Goal: Information Seeking & Learning: Learn about a topic

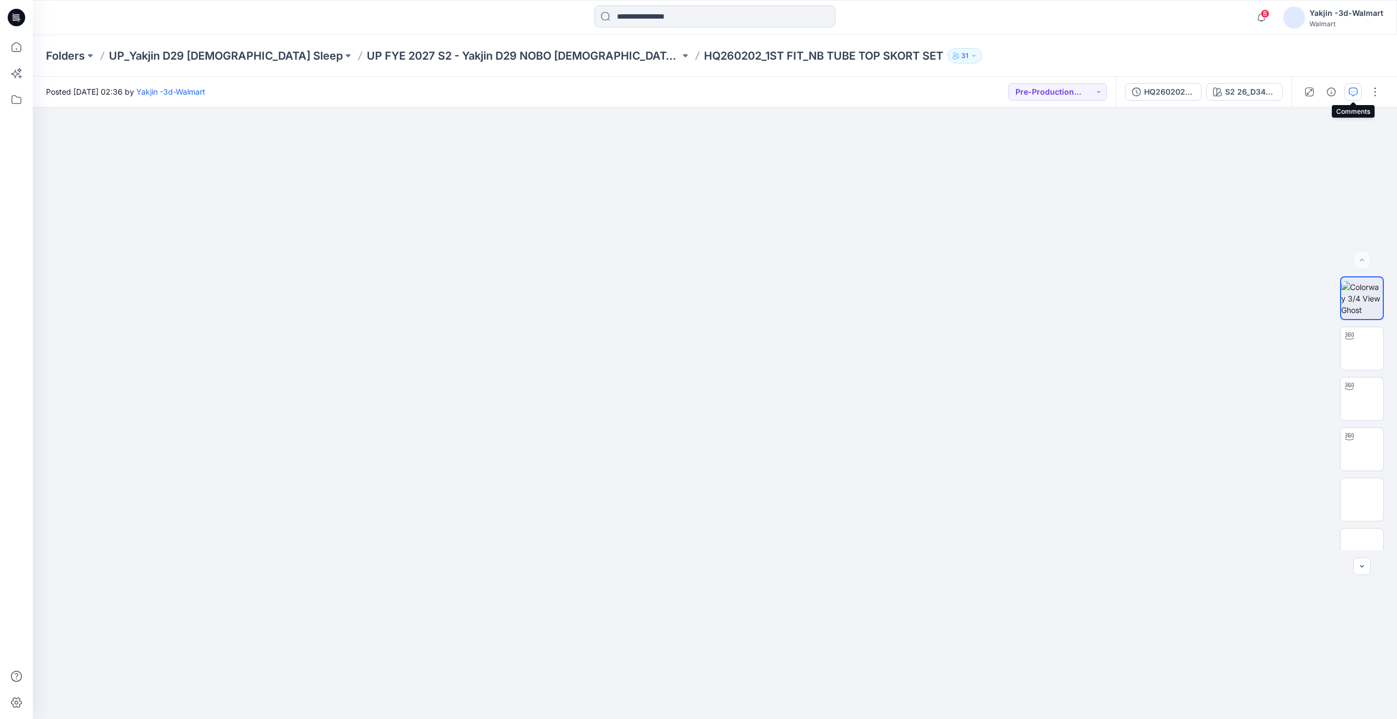
click at [1354, 91] on icon "button" at bounding box center [1353, 92] width 9 height 9
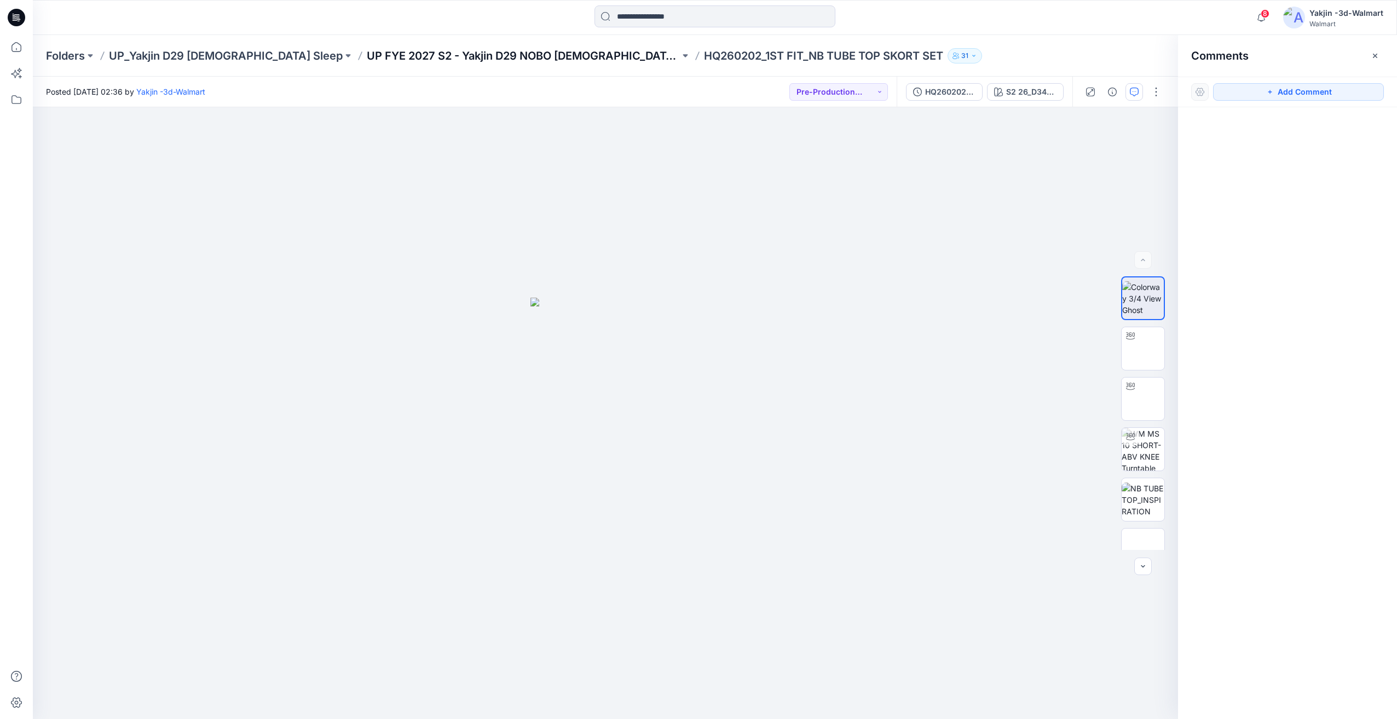
click at [455, 54] on p "UP FYE 2027 S2 - Yakjin D29 NOBO [DEMOGRAPHIC_DATA] Sleepwear" at bounding box center [523, 55] width 313 height 15
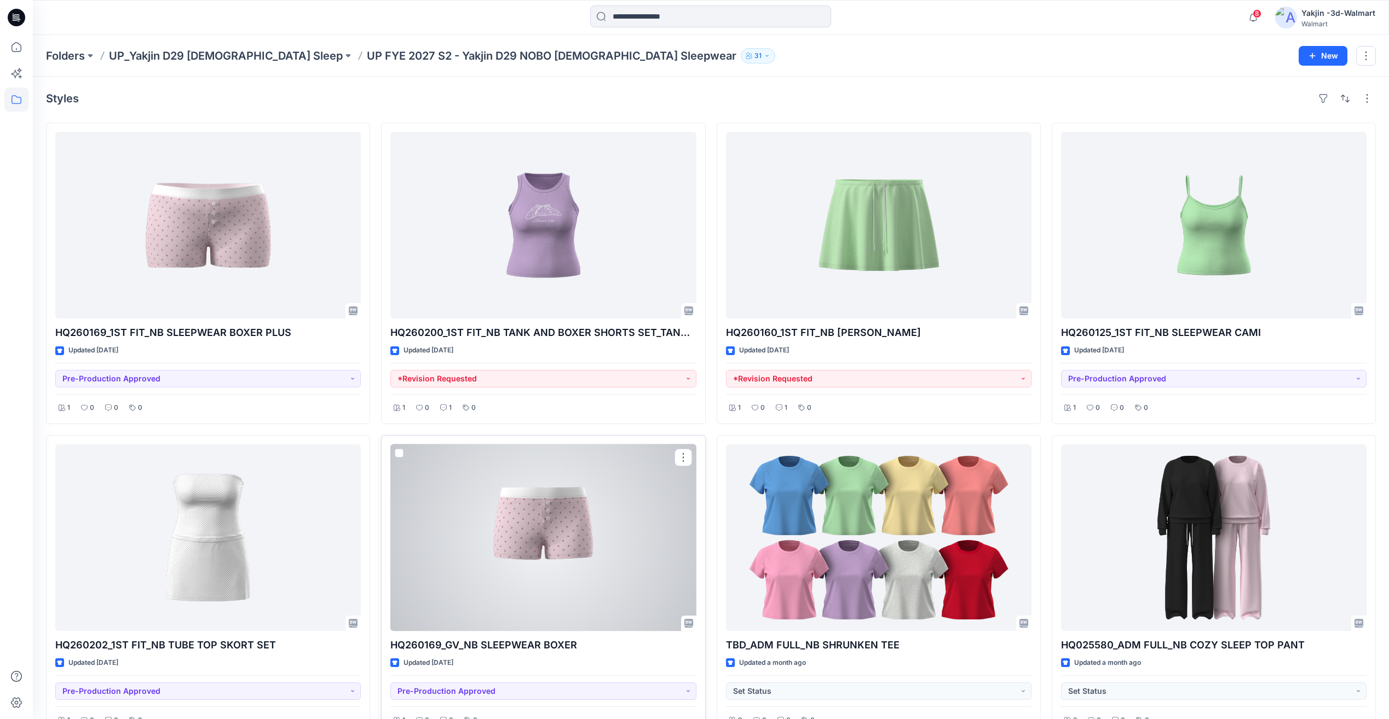
click at [555, 521] on div at bounding box center [542, 537] width 305 height 187
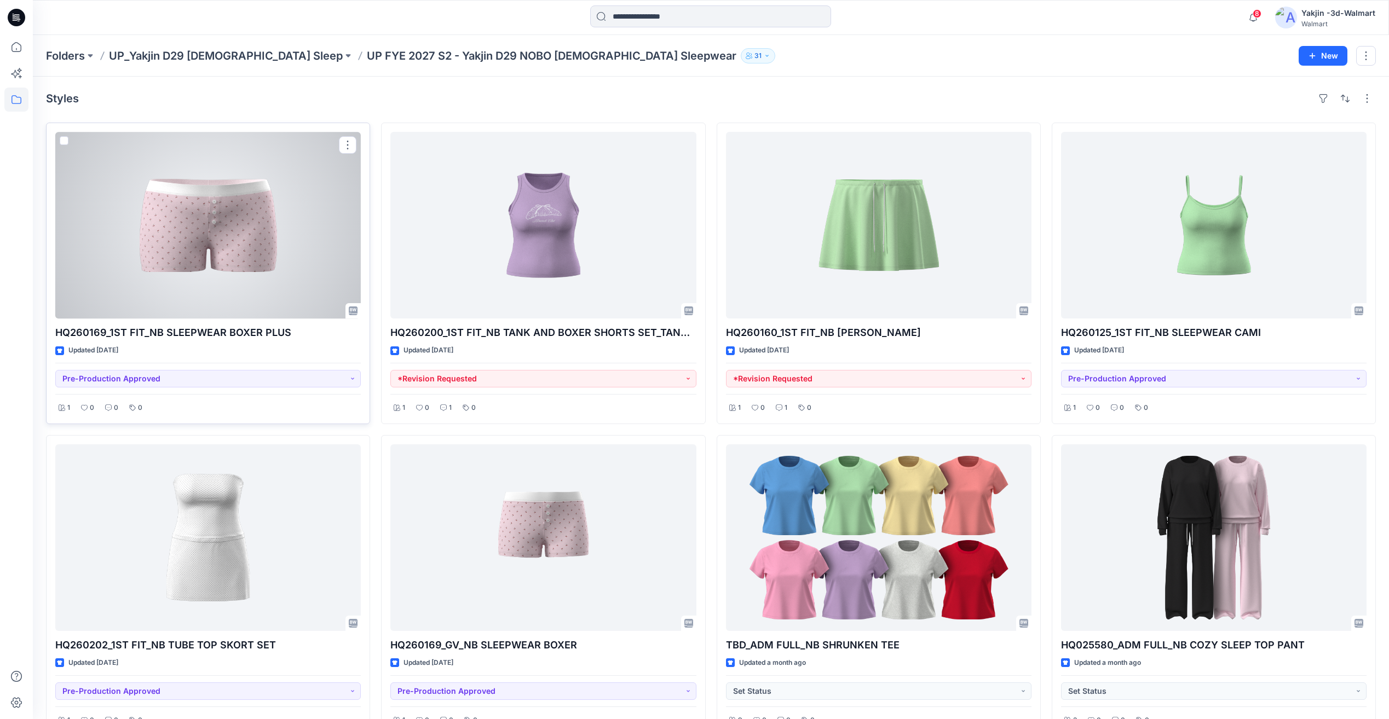
click at [291, 286] on div at bounding box center [207, 225] width 305 height 187
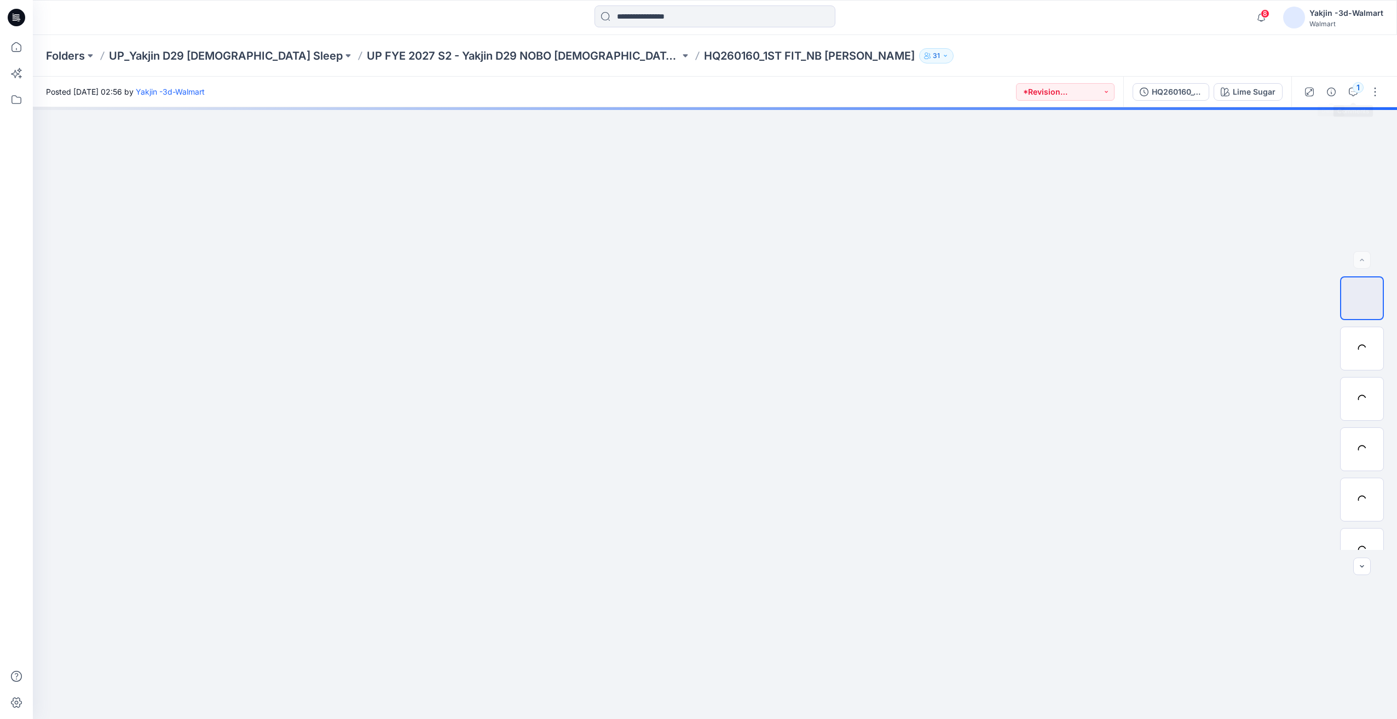
click at [1356, 101] on div "1" at bounding box center [1341, 92] width 101 height 31
click at [1353, 96] on icon "button" at bounding box center [1353, 92] width 9 height 9
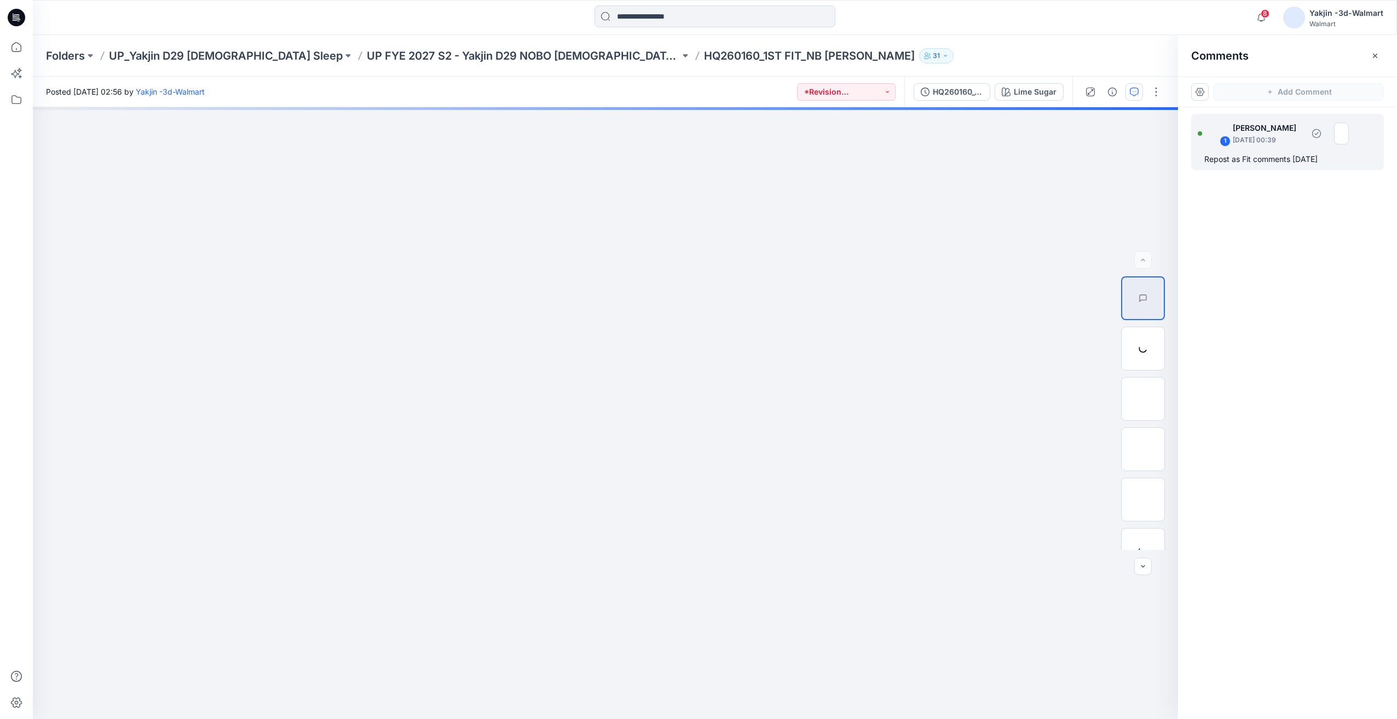
click at [1255, 152] on div "1 Jennifer Yerkes October 03, 2025 00:39 Repost as Fit comments 10.2.25" at bounding box center [1287, 142] width 193 height 56
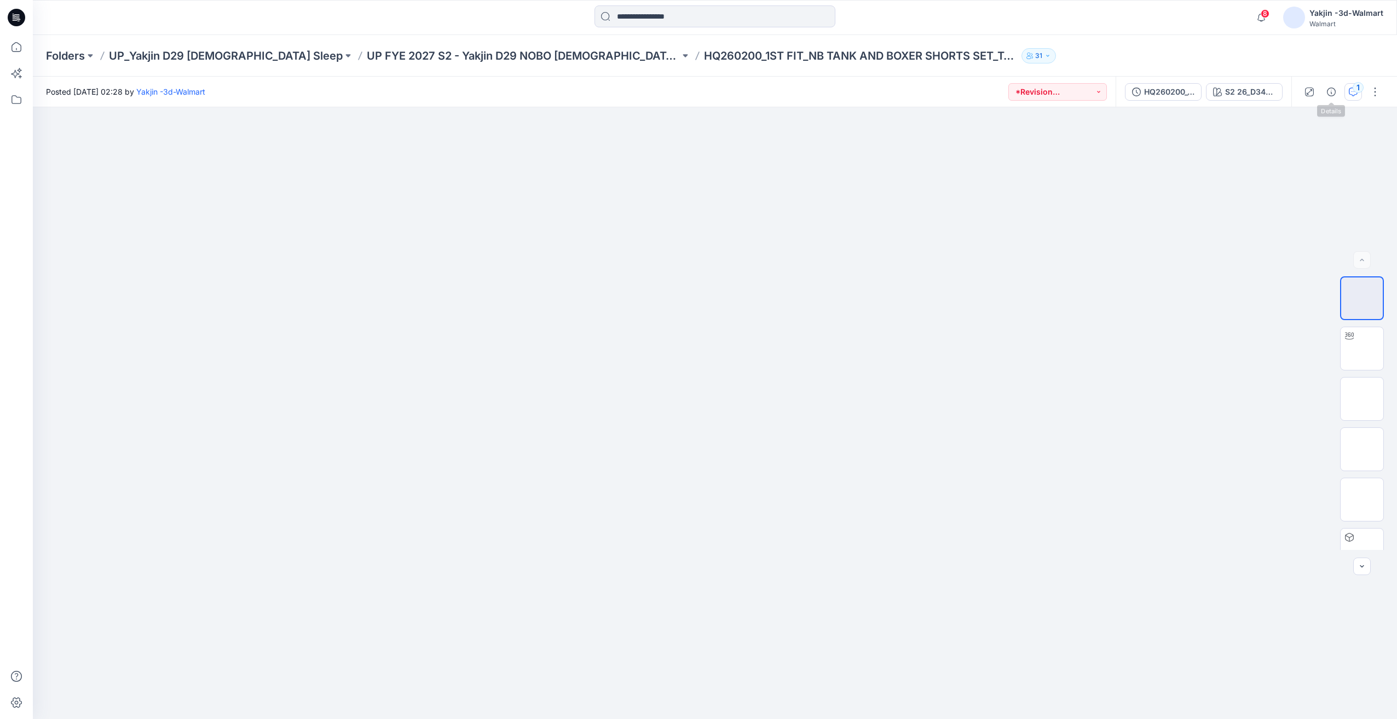
click at [1344, 90] on button "1" at bounding box center [1353, 92] width 18 height 18
click at [1354, 93] on icon "button" at bounding box center [1353, 92] width 9 height 9
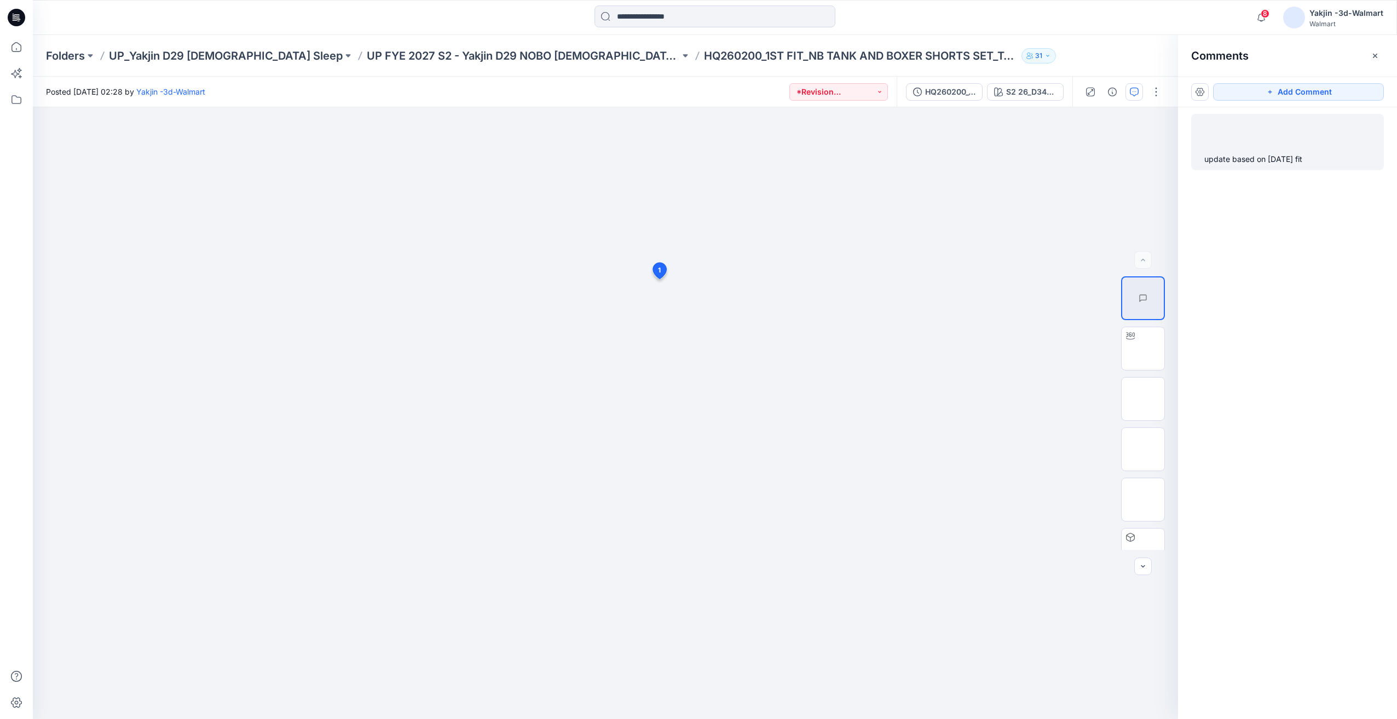
click at [1279, 164] on div "update based on 10/2/25 fit" at bounding box center [1287, 159] width 166 height 13
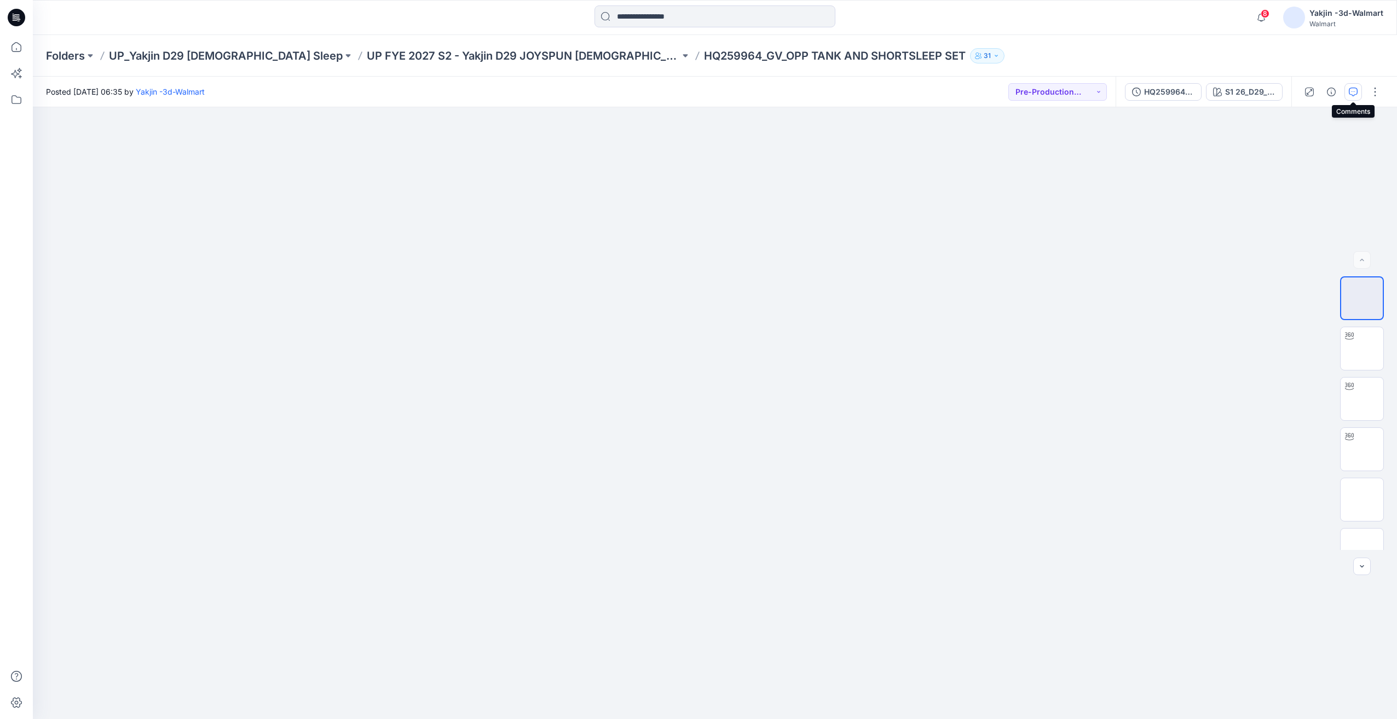
click at [1356, 95] on icon "button" at bounding box center [1353, 92] width 9 height 9
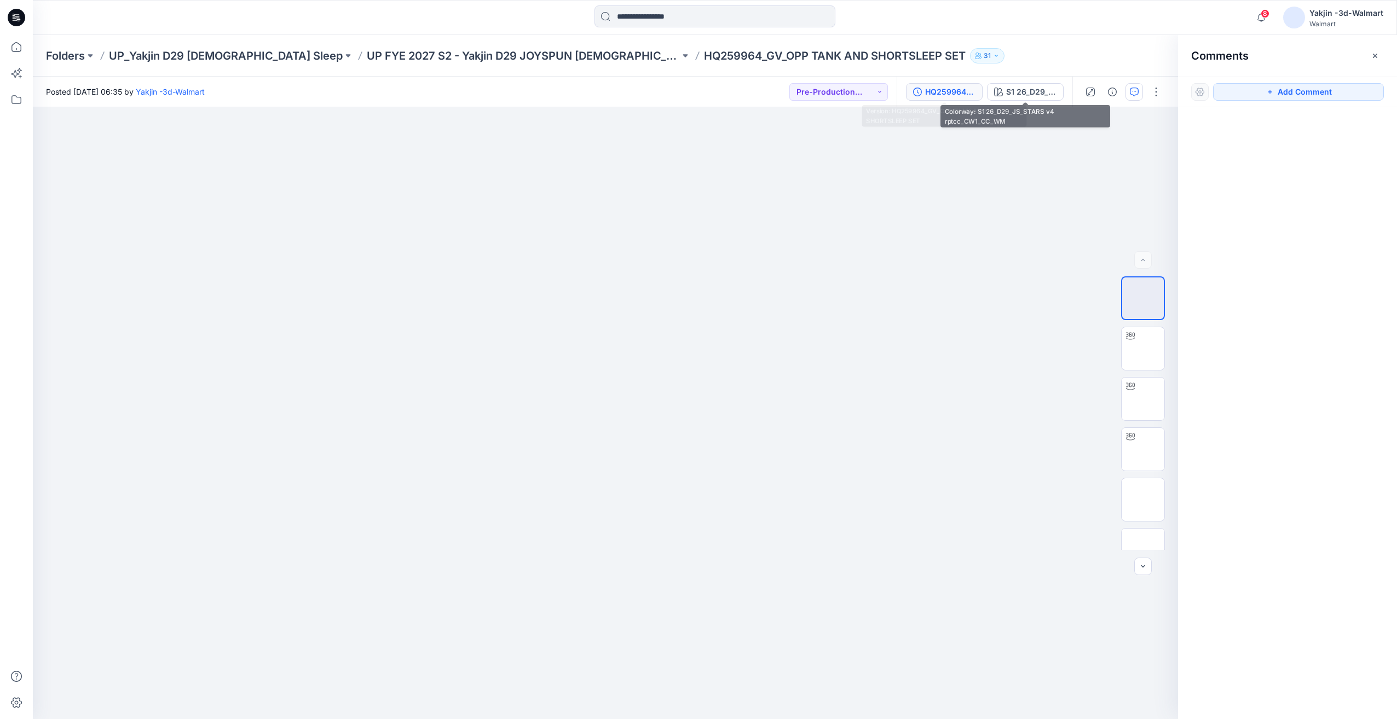
click at [955, 89] on div "HQ259964_GV_OPP TANK AND SHORTSLEEP SET" at bounding box center [950, 92] width 50 height 12
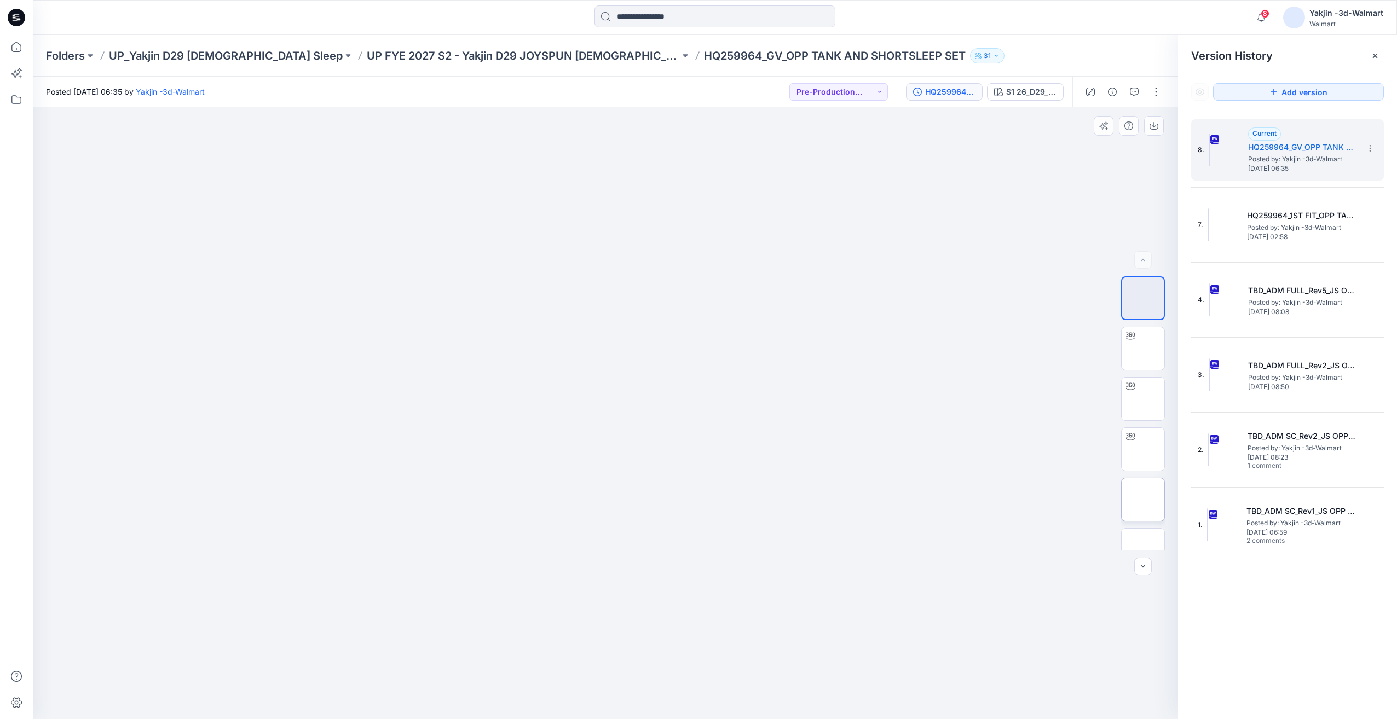
scroll to position [324, 0]
click at [1143, 327] on img at bounding box center [1143, 327] width 0 height 0
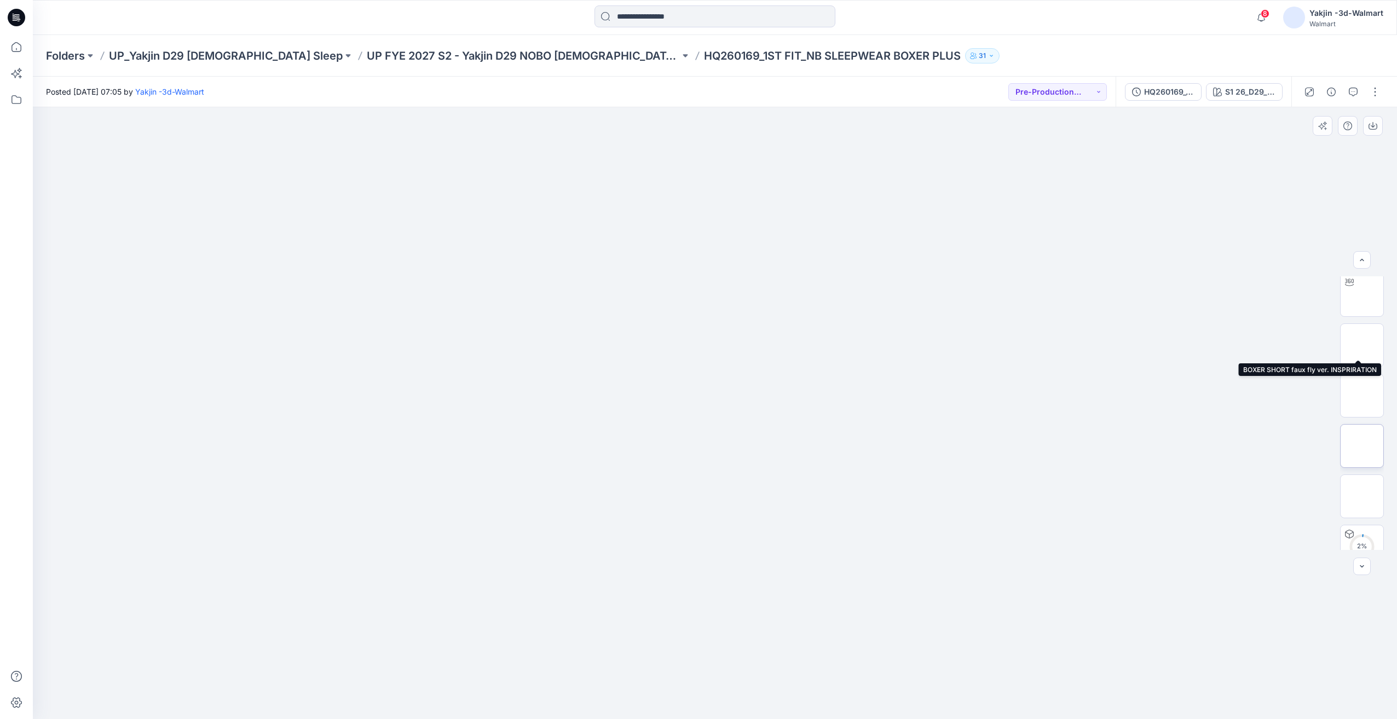
scroll to position [72, 0]
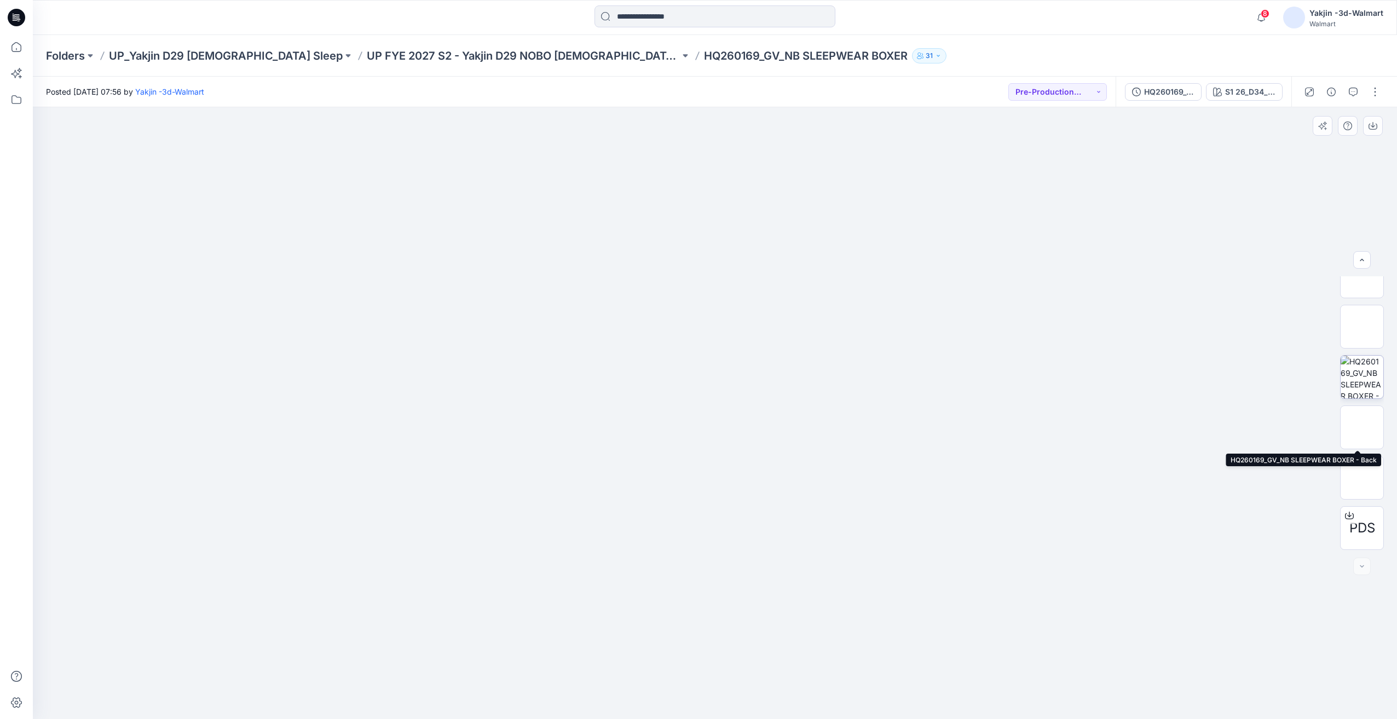
click at [1364, 382] on img at bounding box center [1362, 377] width 43 height 43
